Goal: Find specific page/section: Find specific page/section

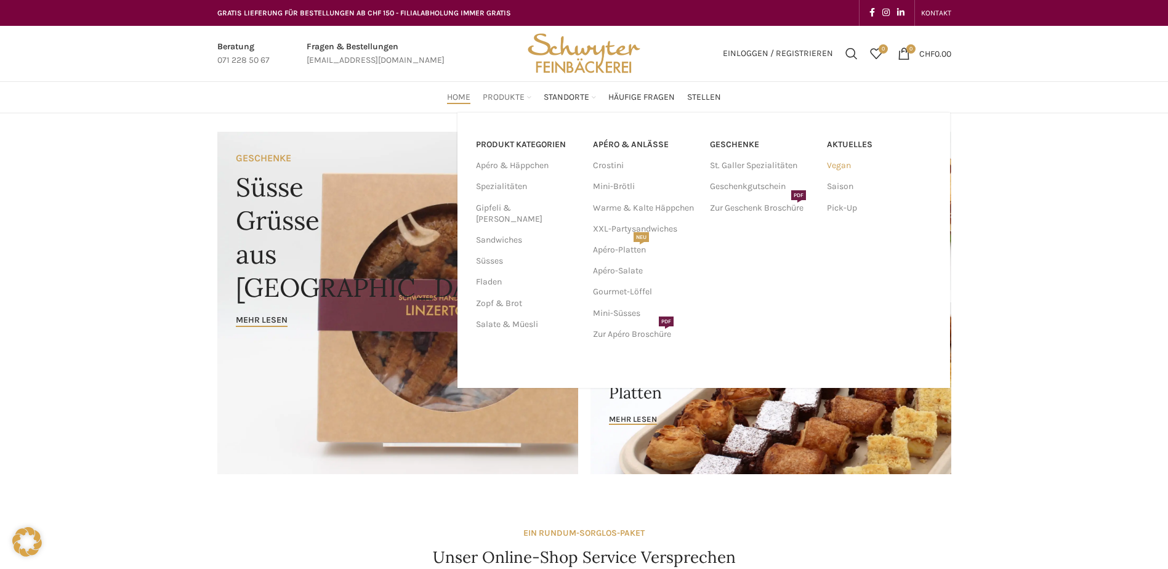
click at [849, 164] on link "Vegan" at bounding box center [879, 165] width 105 height 21
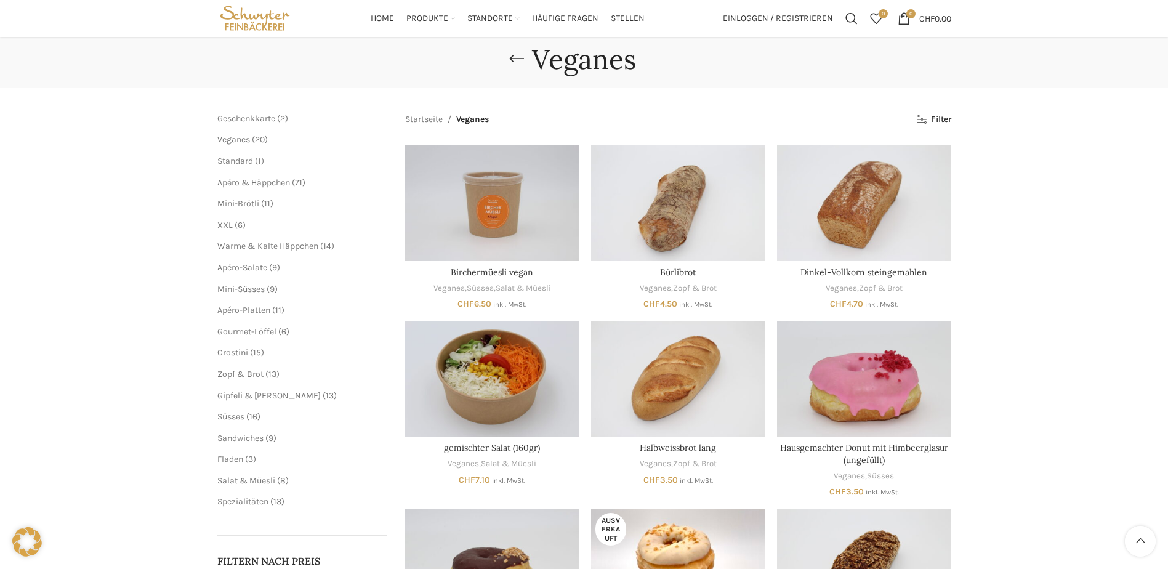
scroll to position [62, 0]
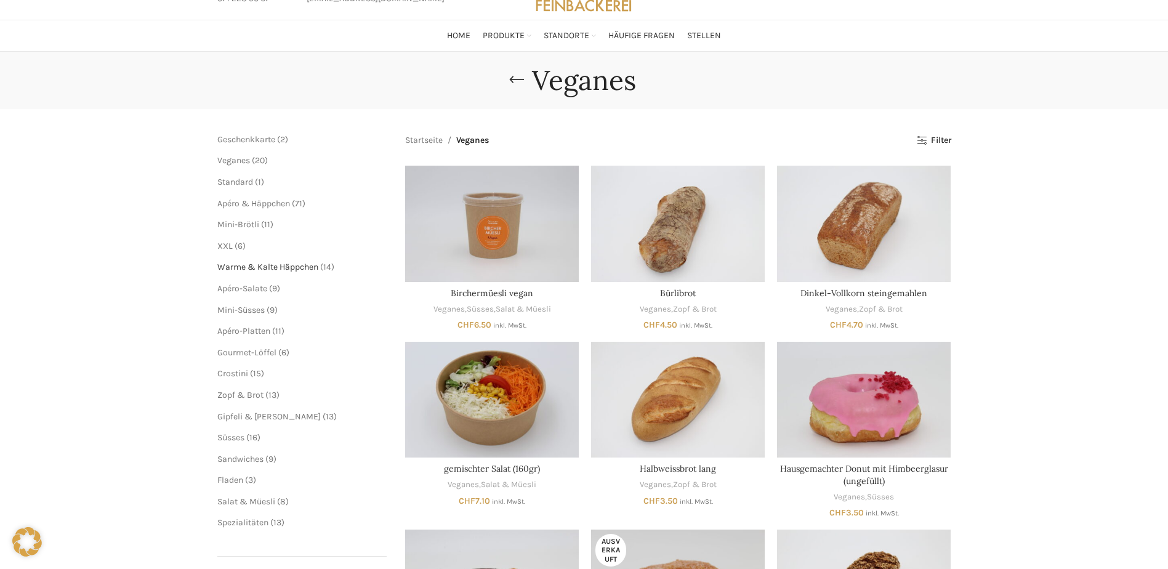
click at [241, 268] on span "Warme & Kalte Häppchen" at bounding box center [267, 267] width 101 height 10
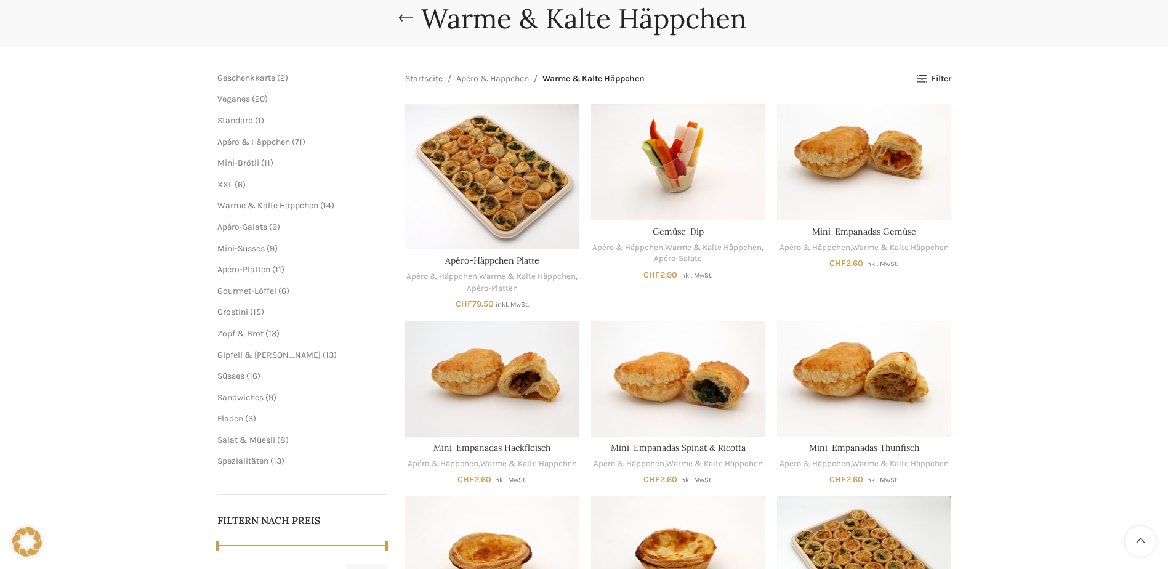
scroll to position [62, 0]
